Goal: Task Accomplishment & Management: Manage account settings

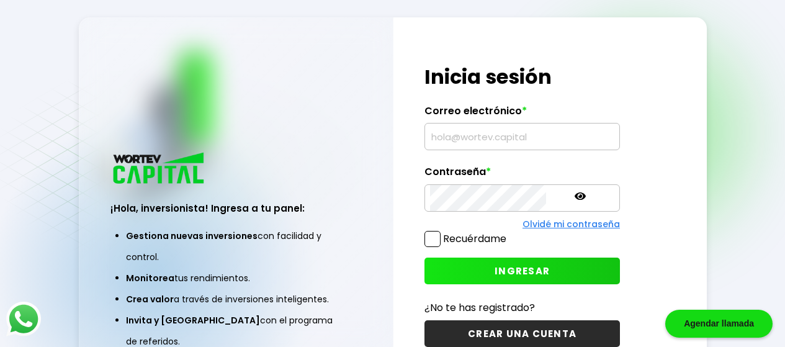
click at [487, 135] on input "text" at bounding box center [522, 136] width 184 height 26
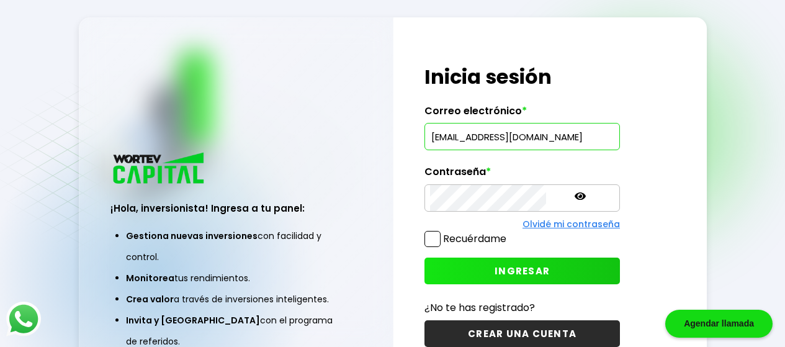
type input "[EMAIL_ADDRESS][DOMAIN_NAME]"
click at [575, 198] on icon at bounding box center [580, 195] width 11 height 7
click at [575, 197] on icon at bounding box center [580, 196] width 11 height 9
click at [575, 199] on icon at bounding box center [580, 196] width 11 height 11
click at [498, 271] on span "INGRESAR" at bounding box center [522, 270] width 55 height 13
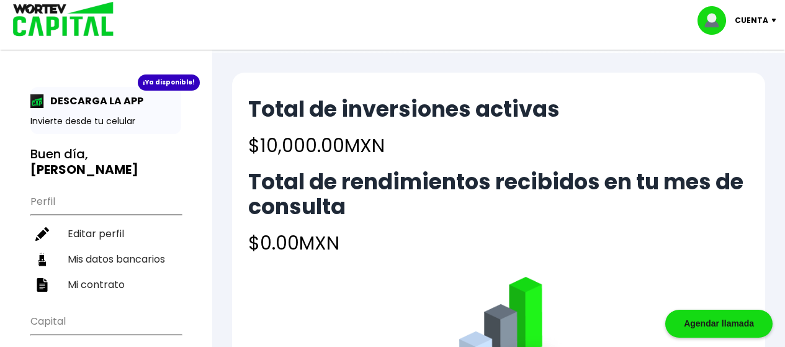
click at [753, 24] on p "Cuenta" at bounding box center [752, 20] width 34 height 19
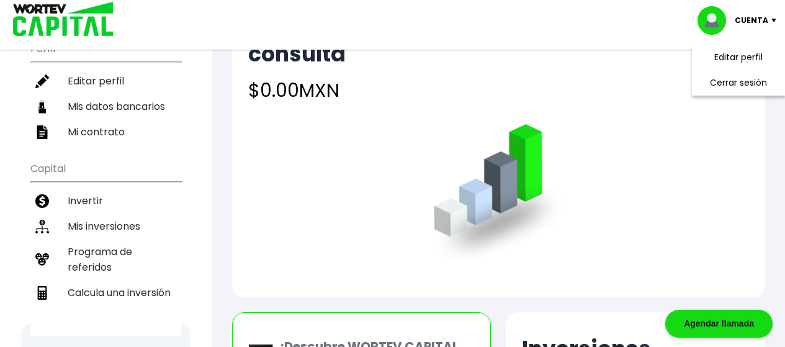
scroll to position [147, 0]
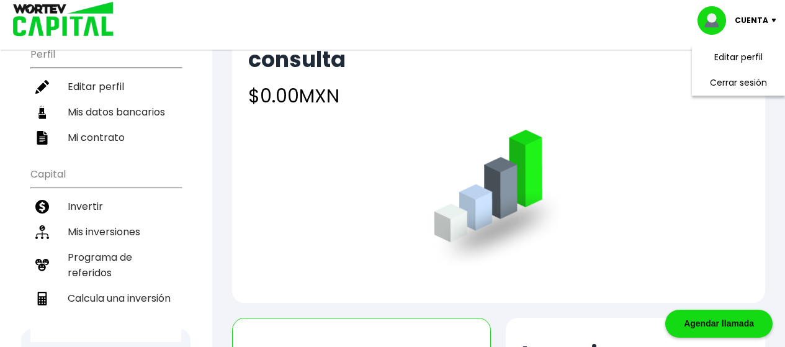
click at [640, 87] on h4 "$0.00 MXN" at bounding box center [498, 96] width 501 height 28
click at [766, 21] on p "Cuenta" at bounding box center [752, 20] width 34 height 19
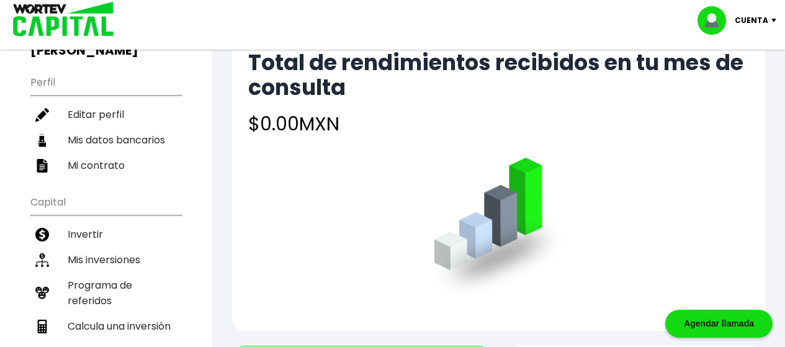
scroll to position [233, 0]
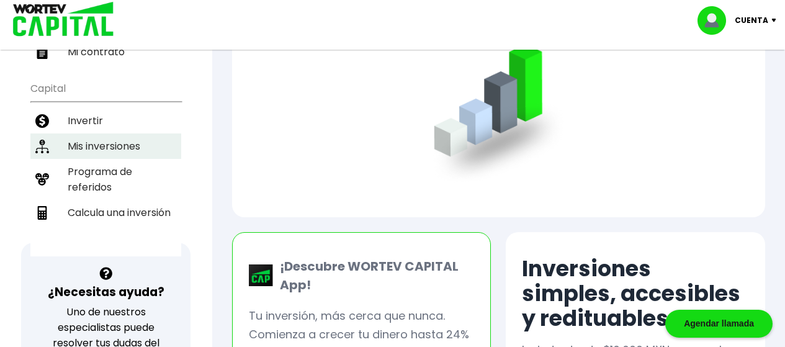
click at [97, 147] on li "Mis inversiones" at bounding box center [105, 145] width 151 height 25
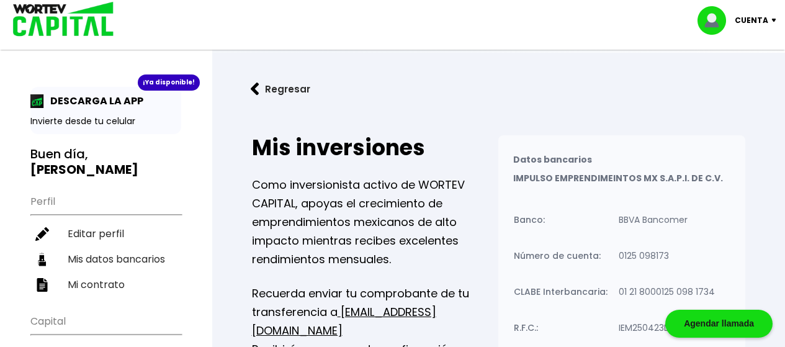
click at [765, 19] on p "Cuenta" at bounding box center [752, 20] width 34 height 19
click at [727, 83] on li "Cerrar sesión" at bounding box center [738, 82] width 99 height 25
